Goal: Task Accomplishment & Management: Manage account settings

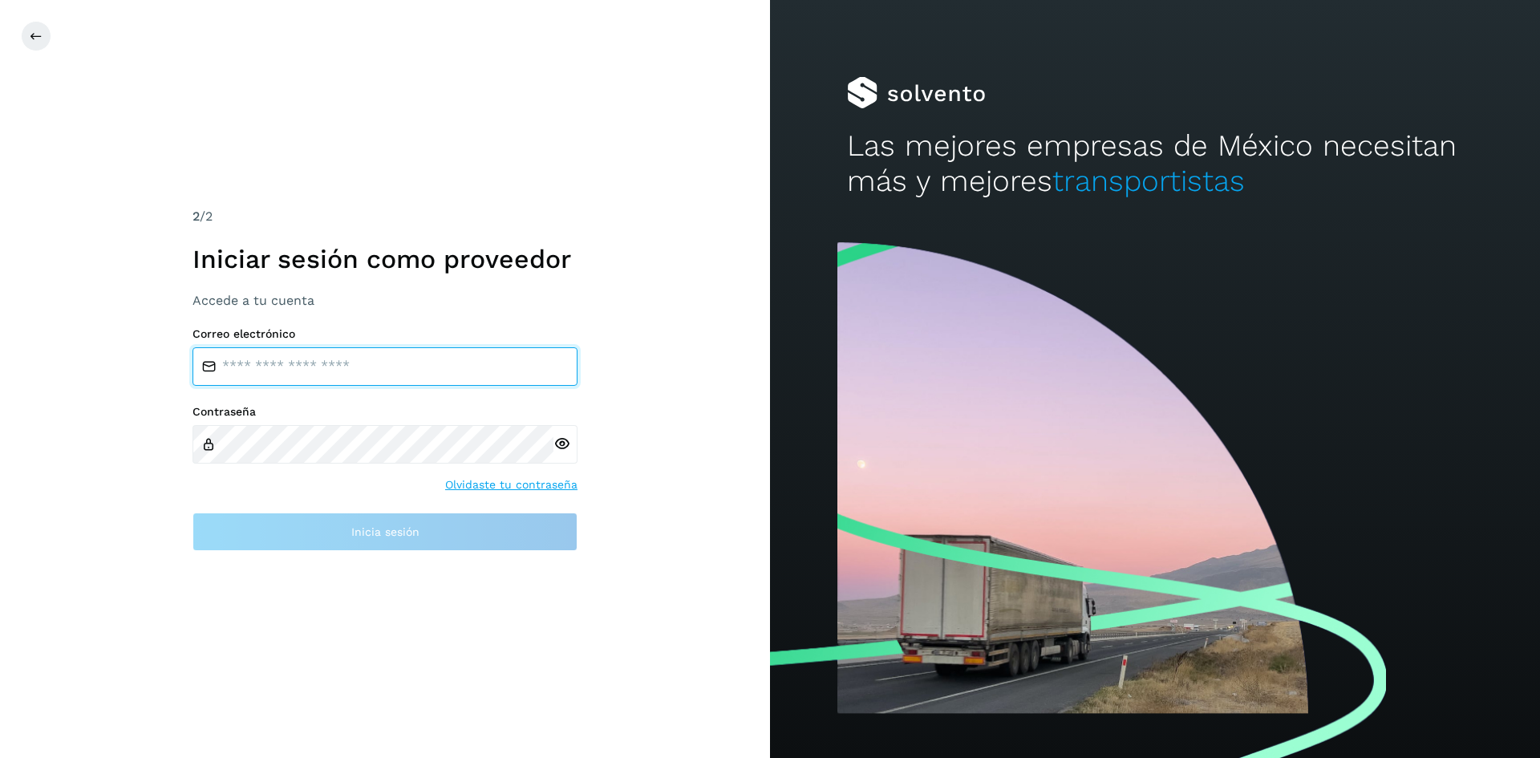
type input "**********"
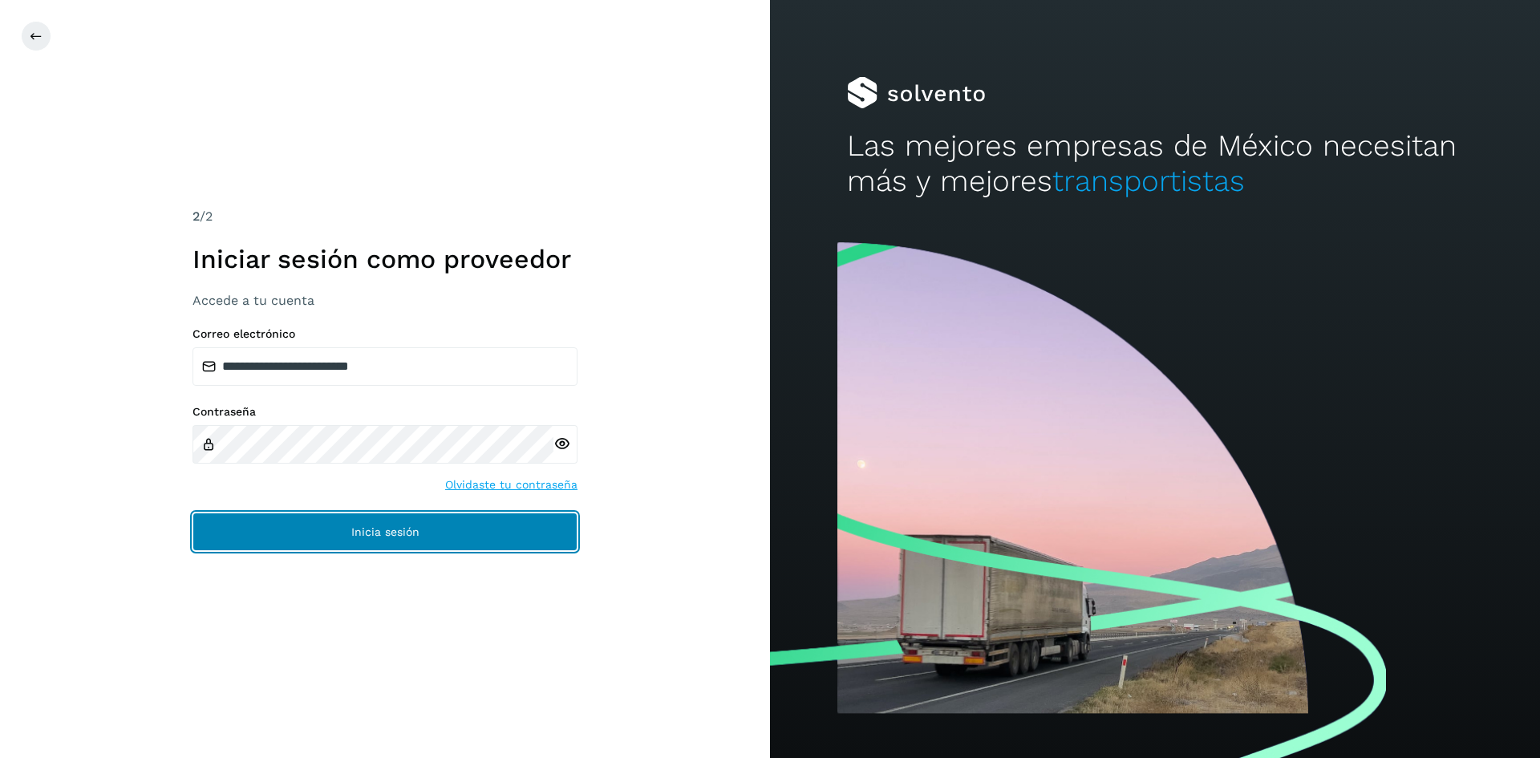
click at [516, 536] on button "Inicia sesión" at bounding box center [384, 531] width 385 height 38
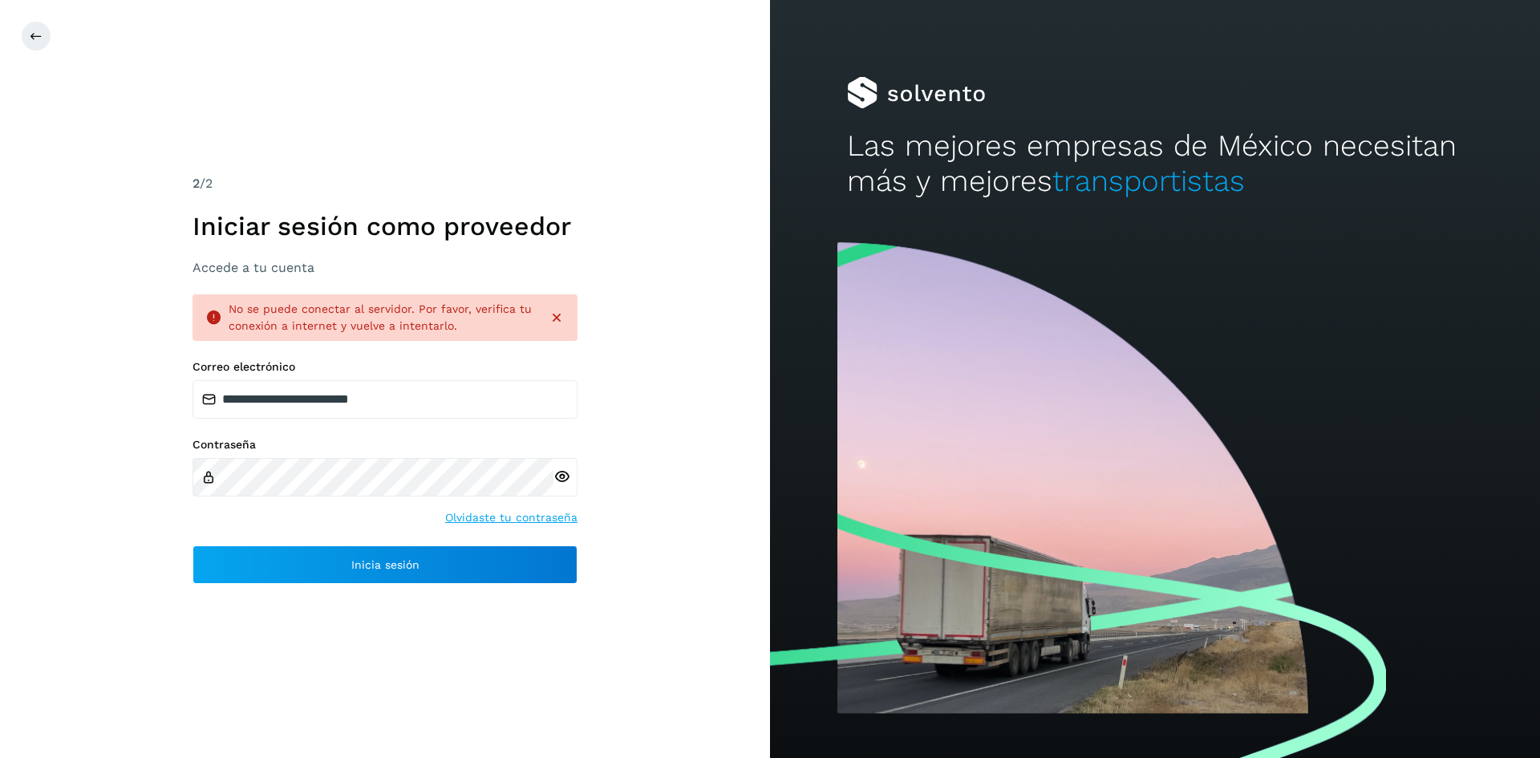
click at [569, 469] on icon at bounding box center [561, 476] width 17 height 17
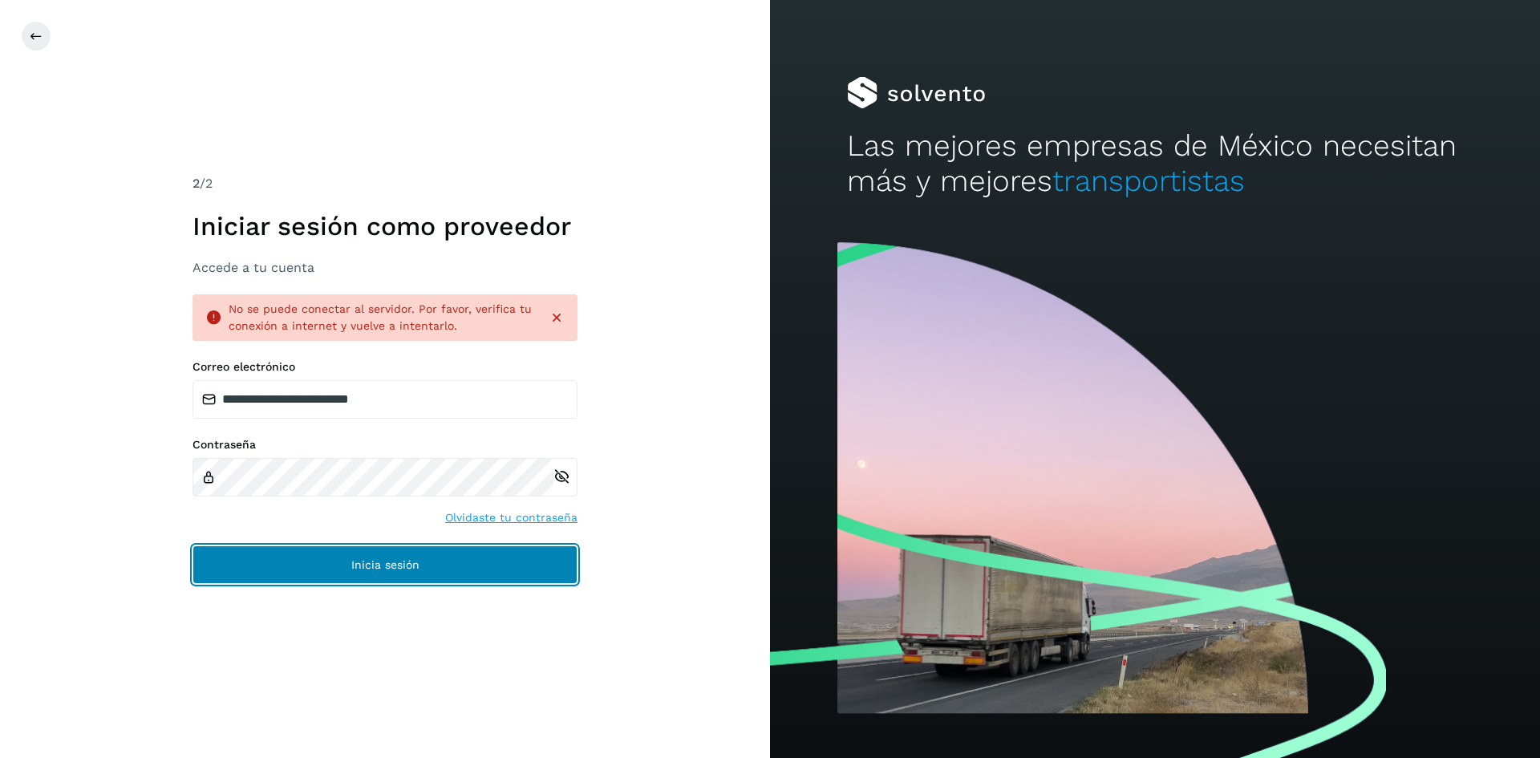
click at [528, 573] on button "Inicia sesión" at bounding box center [384, 564] width 385 height 38
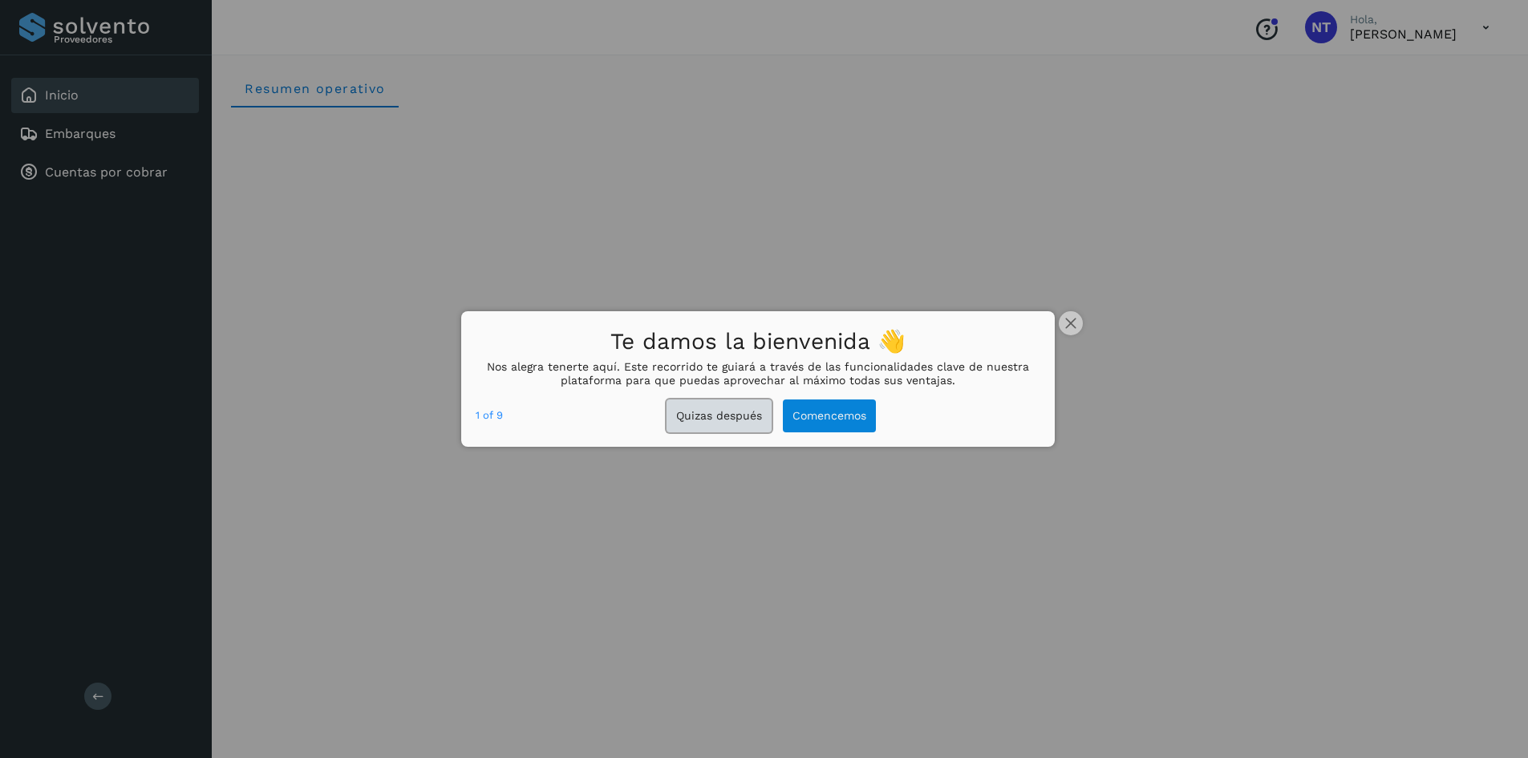
click at [751, 411] on button "Quizas después" at bounding box center [718, 415] width 105 height 33
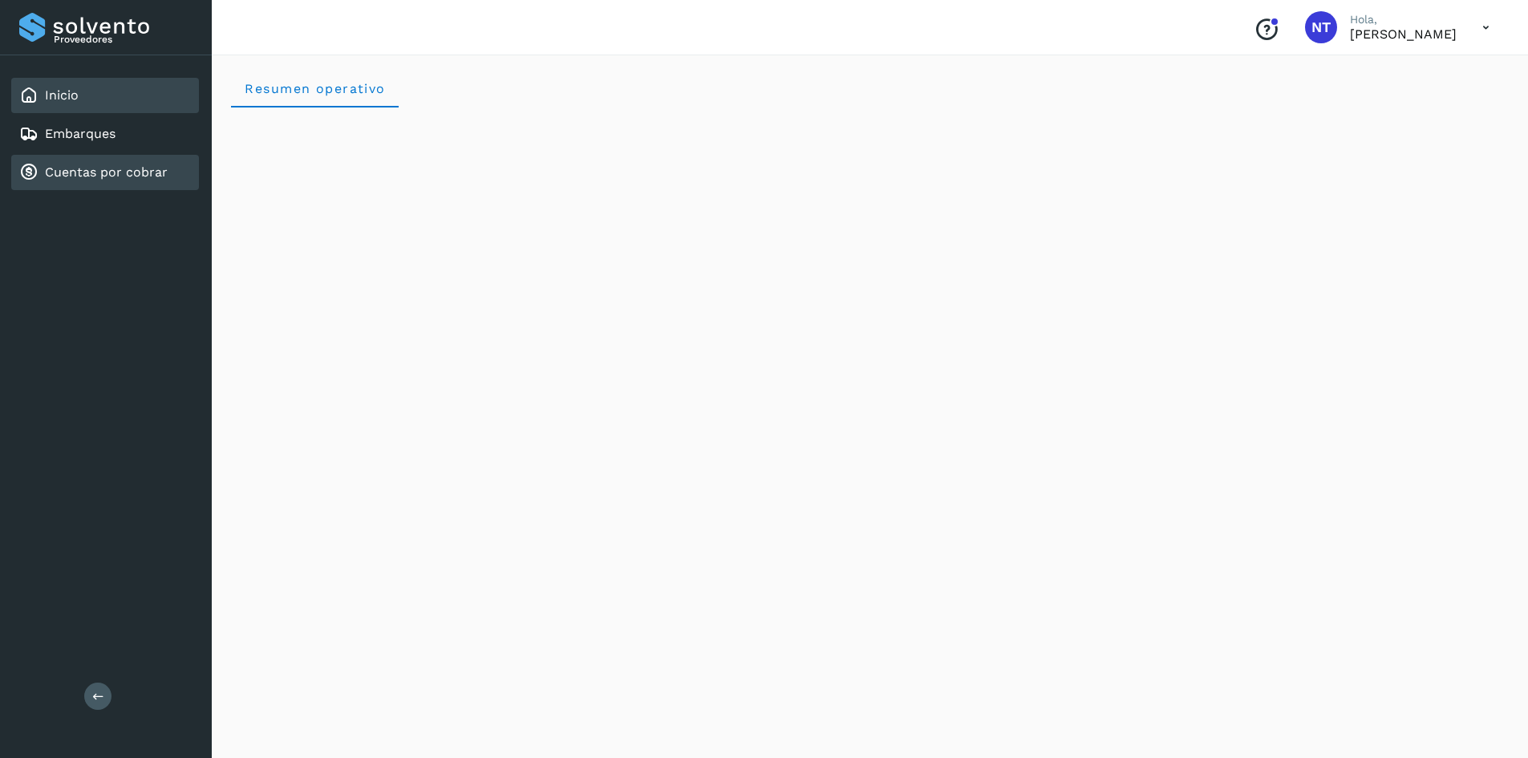
click at [118, 170] on link "Cuentas por cobrar" at bounding box center [106, 171] width 123 height 15
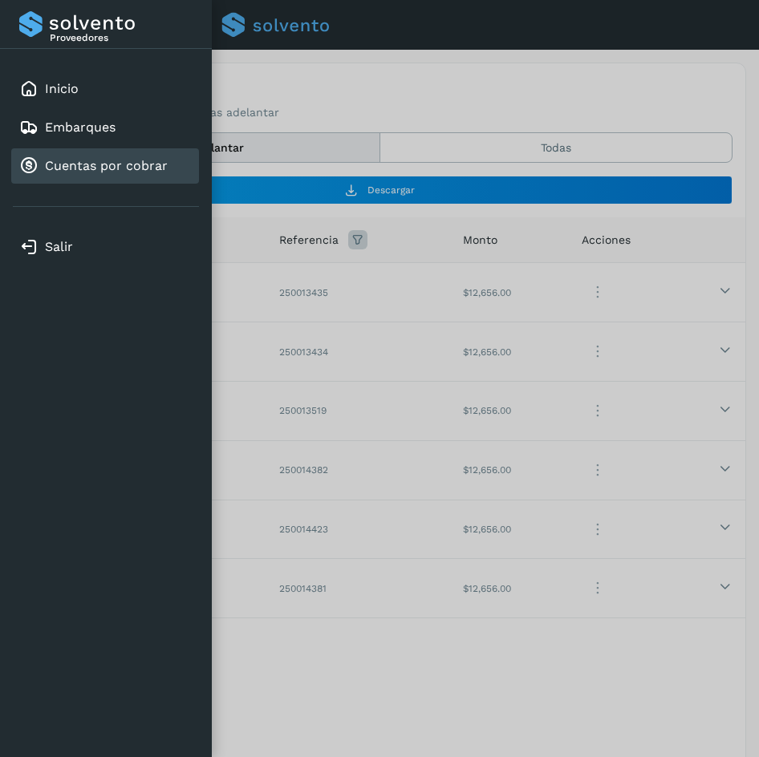
click at [0, 0] on button at bounding box center [0, 0] width 0 height 0
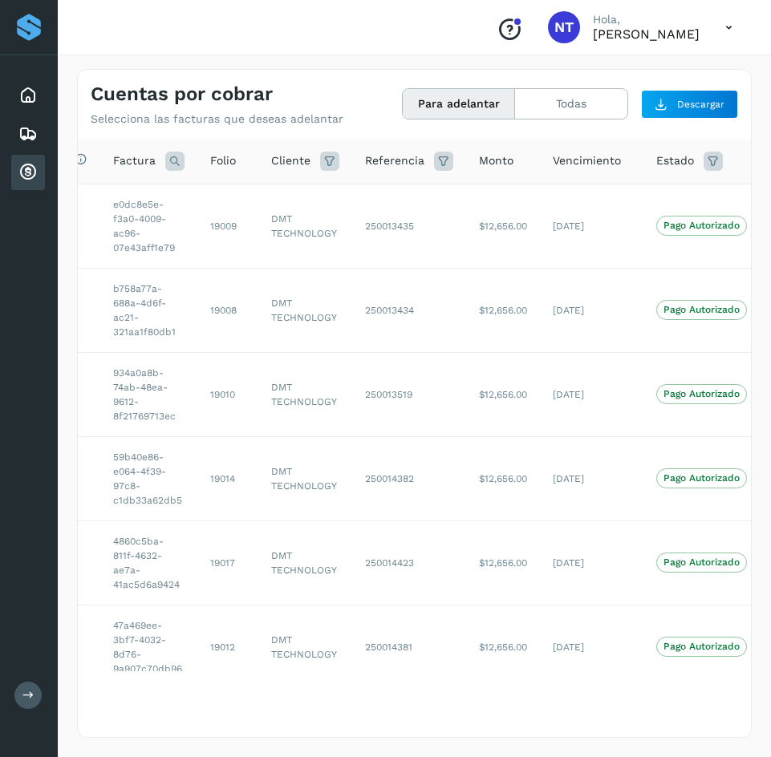
scroll to position [0, 59]
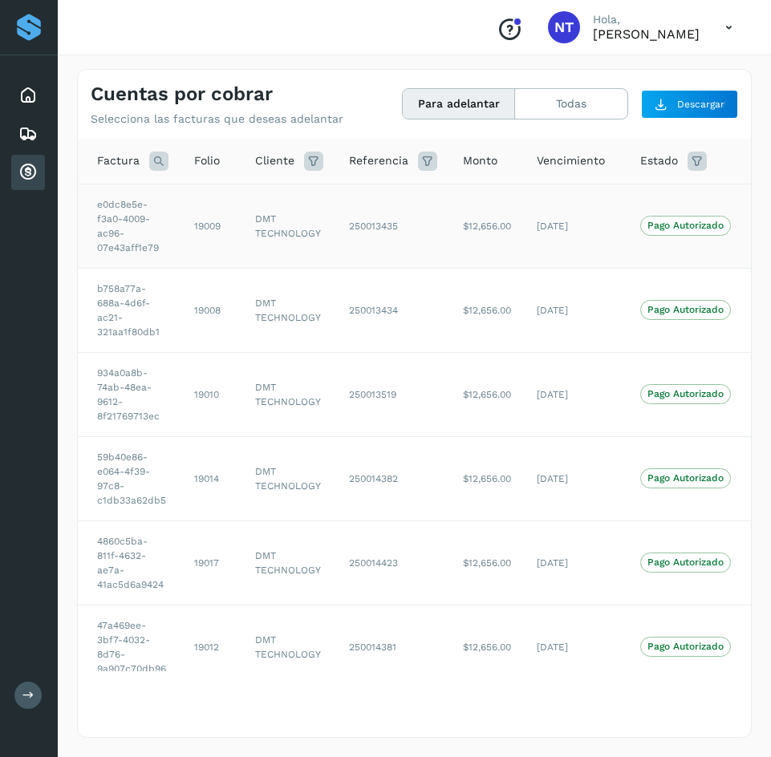
click at [213, 228] on td "19009" at bounding box center [211, 226] width 61 height 84
copy td "19009"
click at [204, 312] on td "19008" at bounding box center [211, 310] width 61 height 84
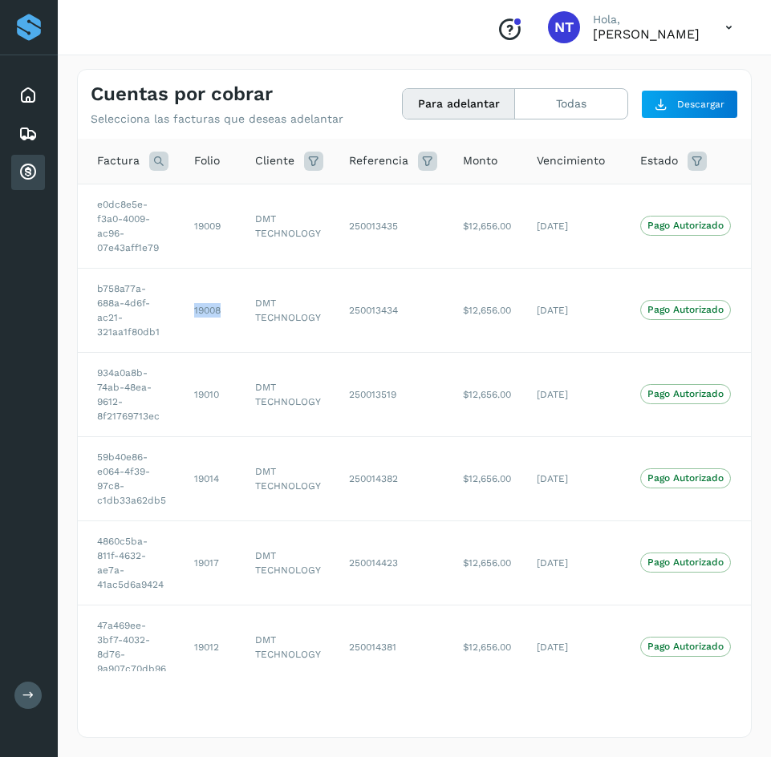
copy td "19008"
click at [206, 395] on td "19010" at bounding box center [211, 394] width 61 height 84
copy td "19010"
click at [215, 474] on td "19014" at bounding box center [211, 478] width 61 height 84
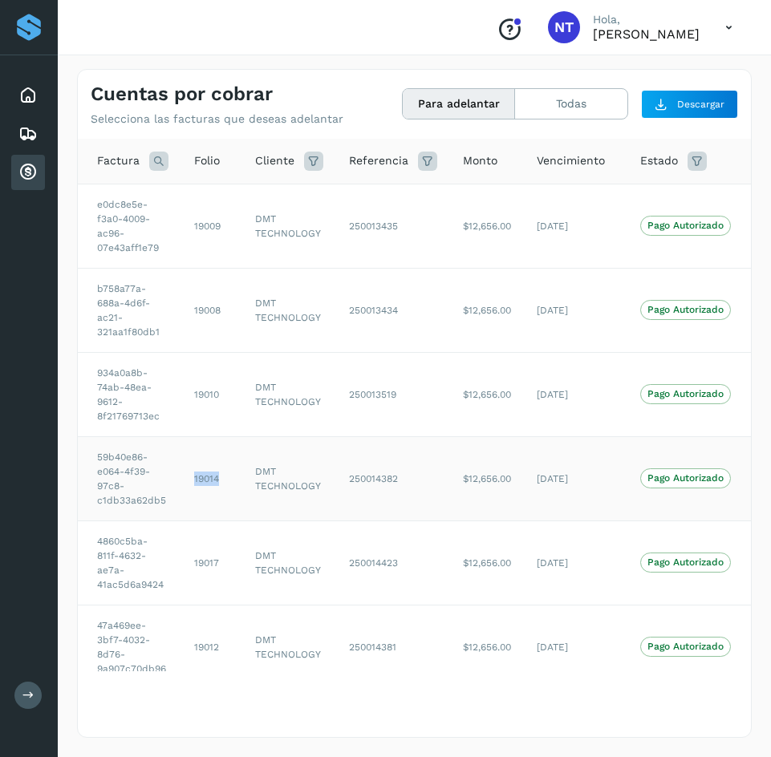
click at [215, 474] on td "19014" at bounding box center [211, 478] width 61 height 84
copy td "19014"
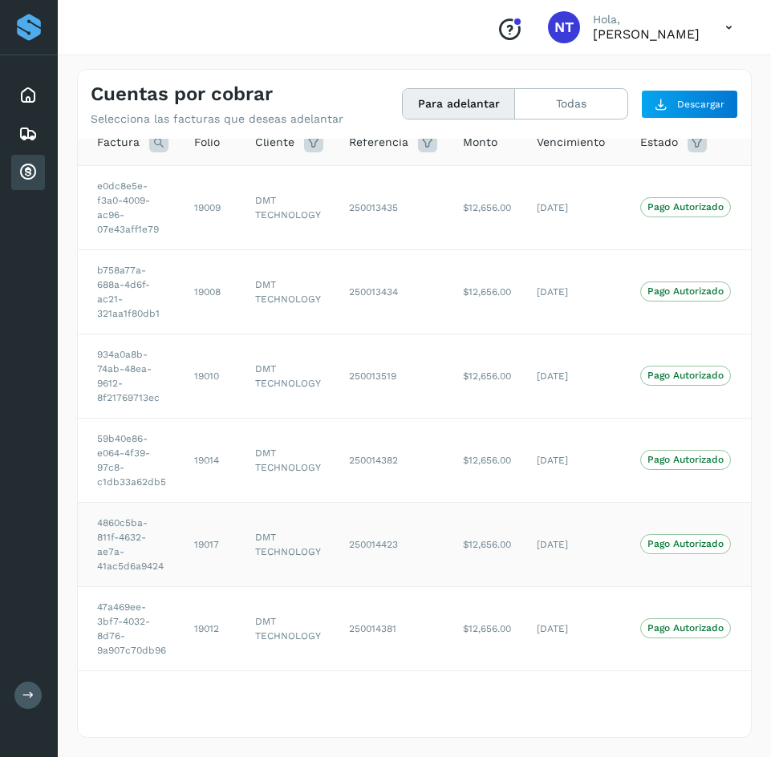
click at [210, 536] on td "19017" at bounding box center [211, 544] width 61 height 84
copy td "19017"
click at [202, 613] on td "19012" at bounding box center [211, 628] width 61 height 84
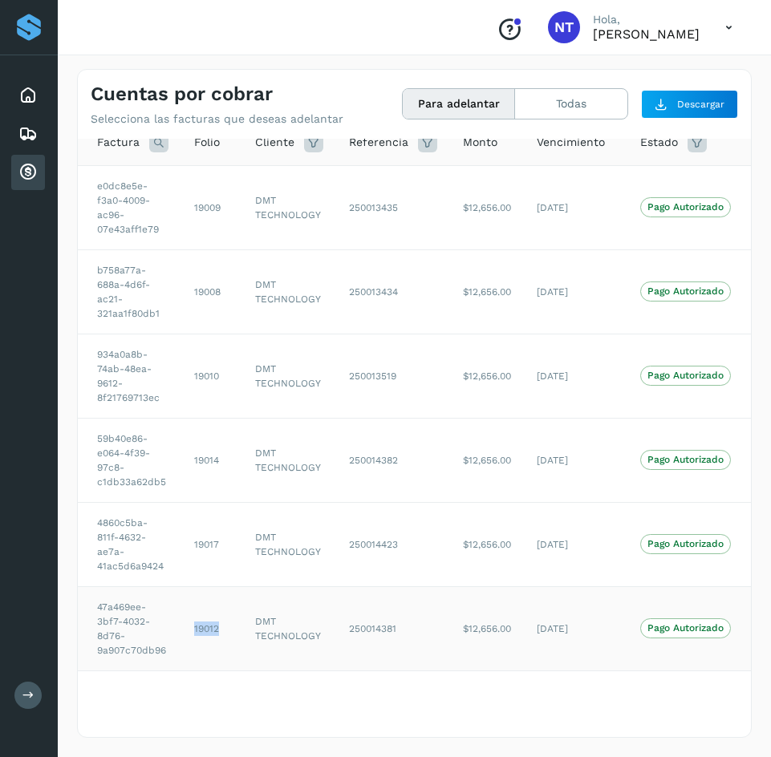
copy td "19012"
click at [729, 30] on icon at bounding box center [728, 27] width 33 height 33
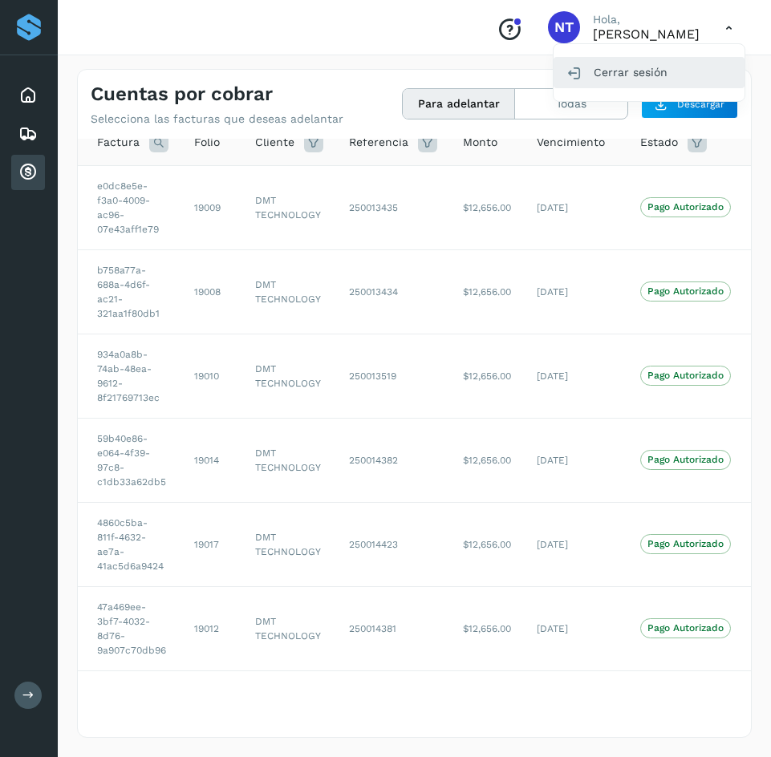
click at [634, 71] on div "Cerrar sesión" at bounding box center [648, 72] width 191 height 30
